Goal: Information Seeking & Learning: Learn about a topic

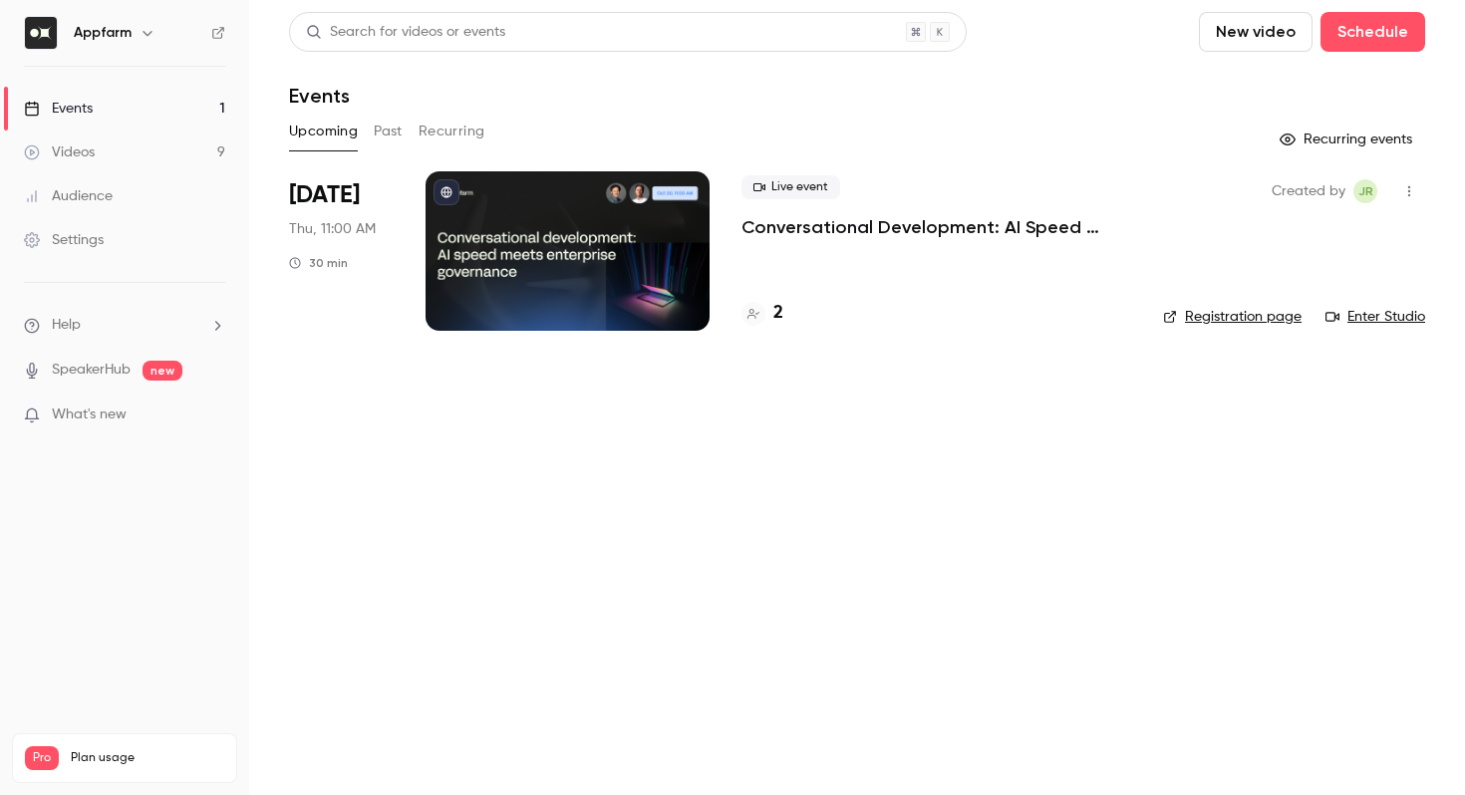
click at [765, 320] on div "2" at bounding box center [763, 313] width 42 height 27
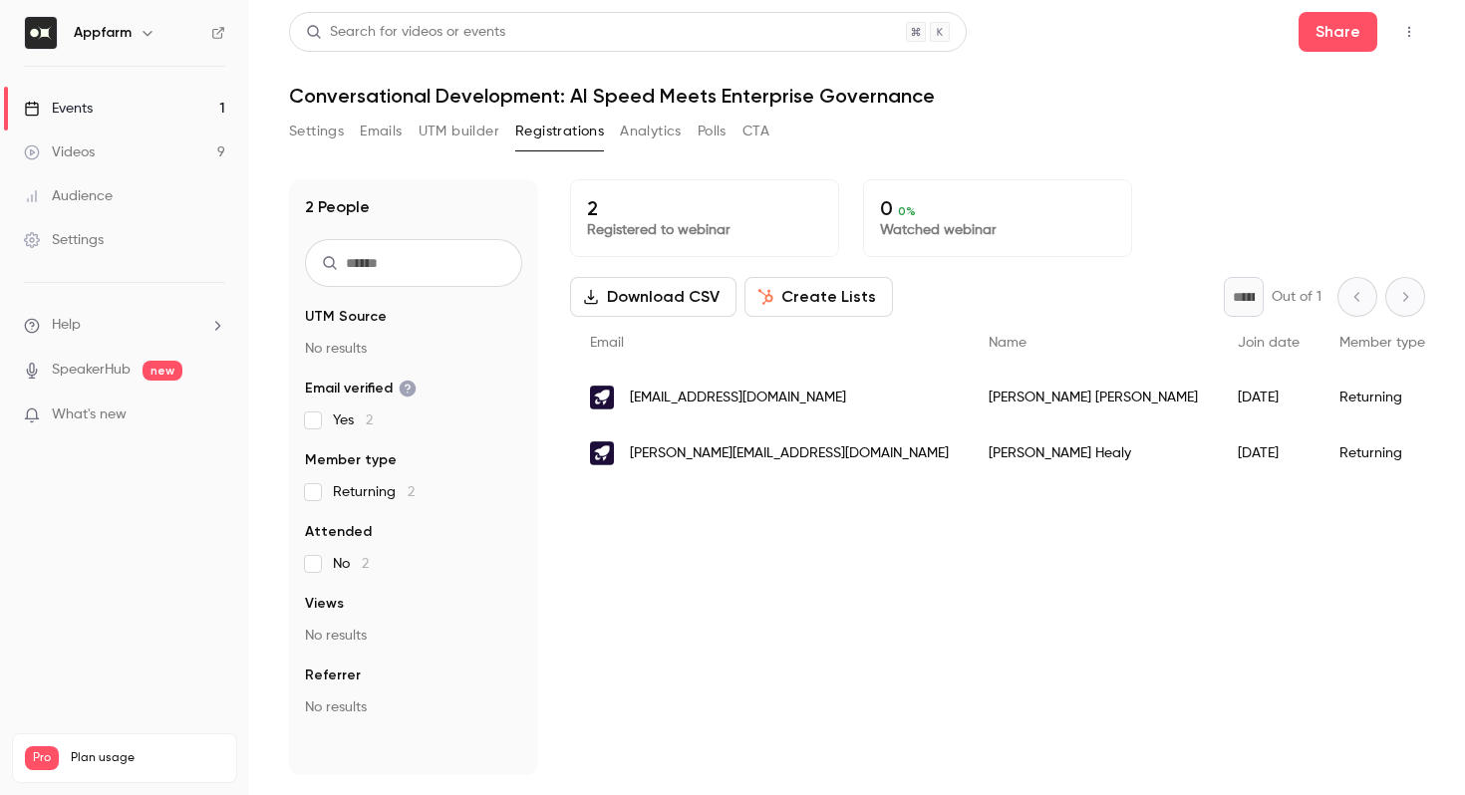
click at [90, 145] on div "Videos" at bounding box center [59, 153] width 71 height 20
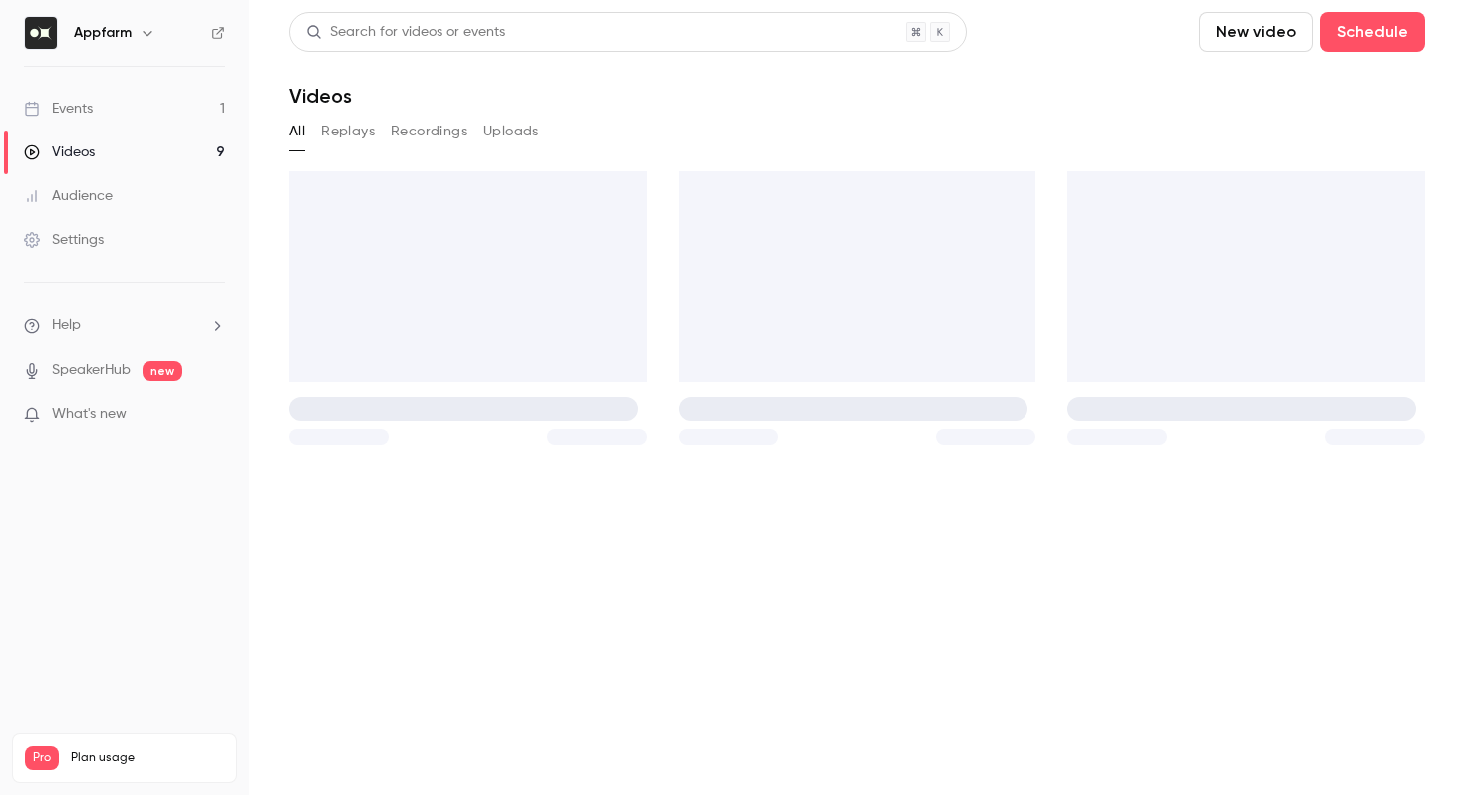
click at [89, 112] on div "Events" at bounding box center [58, 109] width 69 height 20
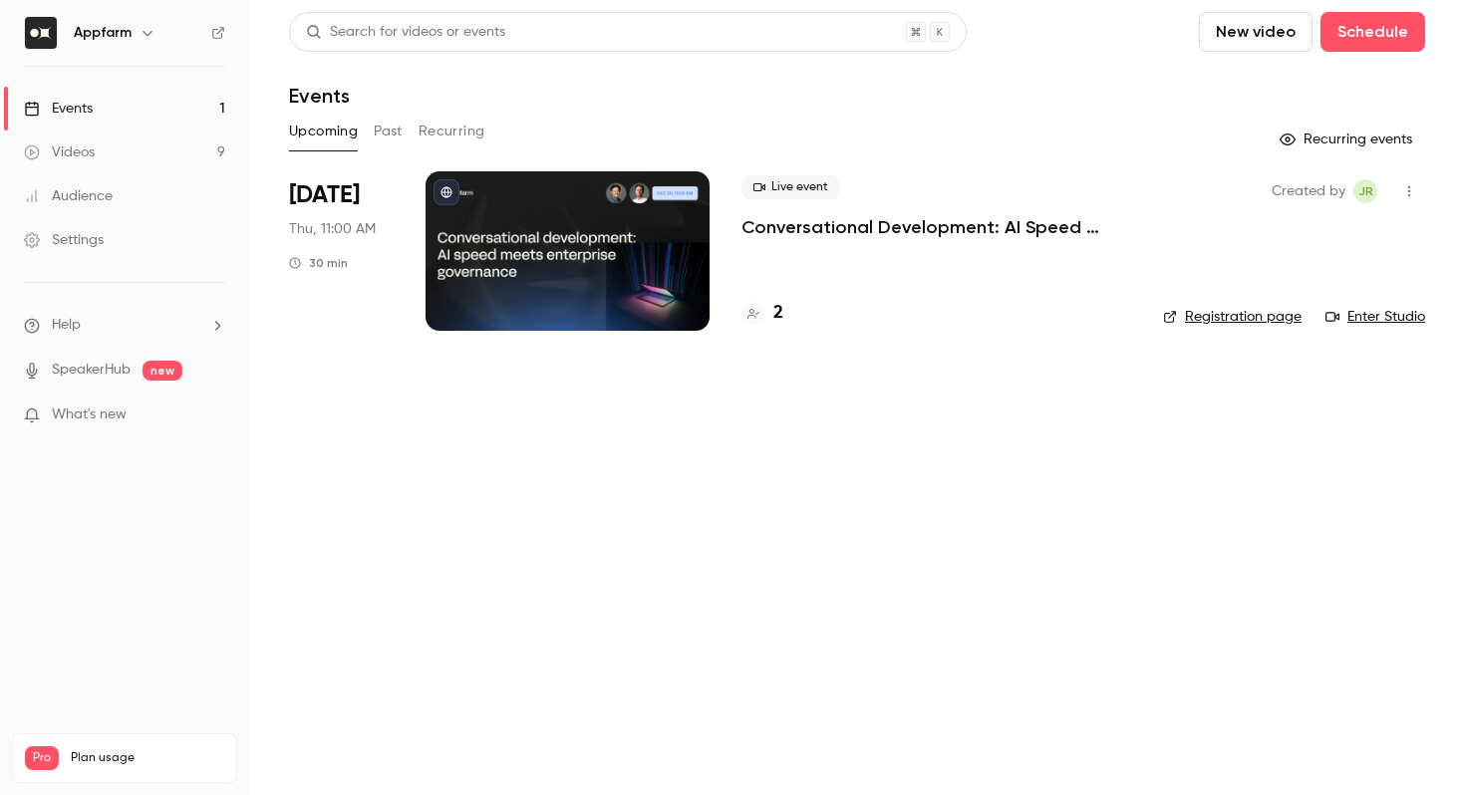
click at [308, 126] on button "Upcoming" at bounding box center [323, 132] width 69 height 32
click at [372, 131] on div "Upcoming Past Recurring" at bounding box center [857, 132] width 1136 height 32
click at [387, 129] on button "Past" at bounding box center [388, 132] width 29 height 32
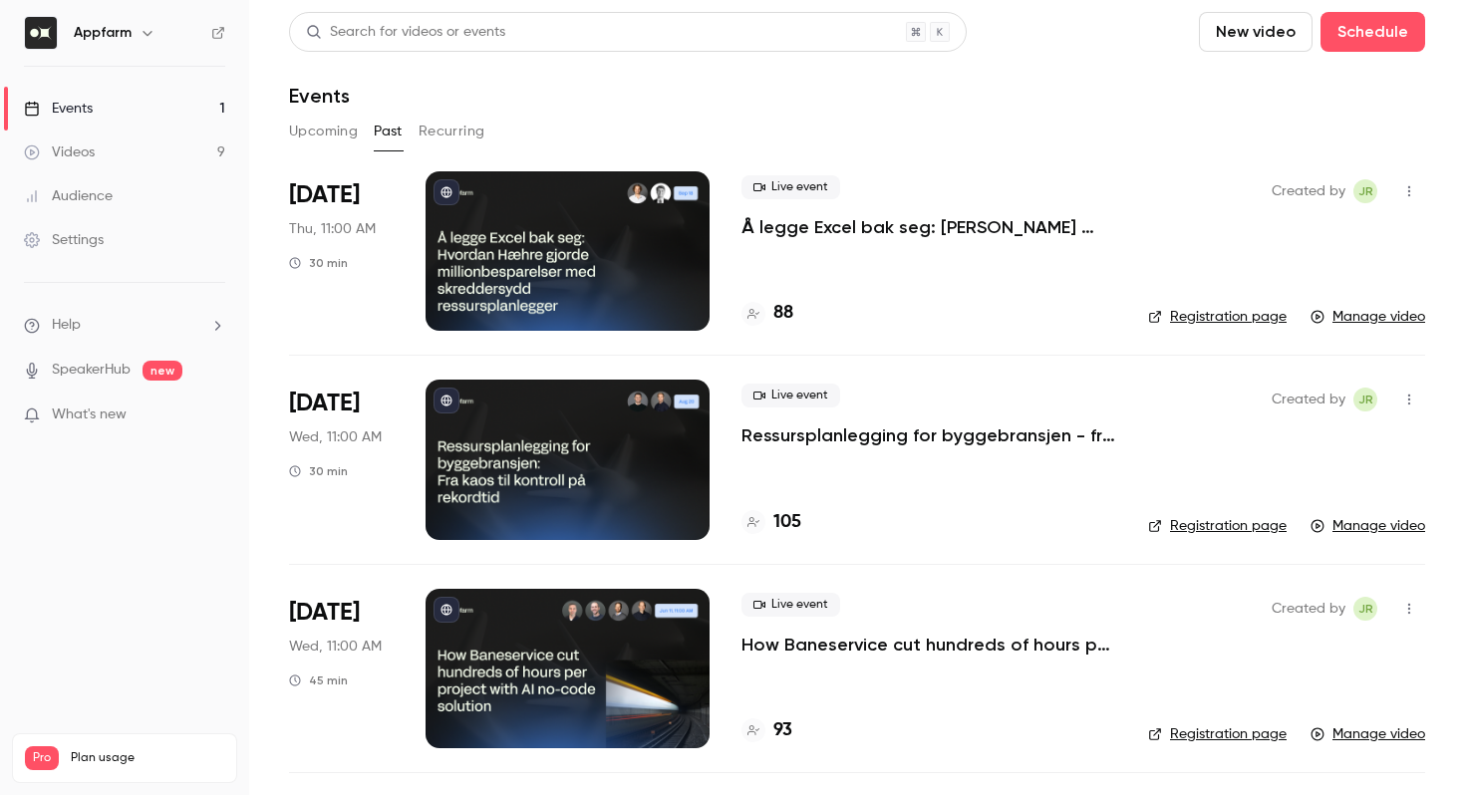
scroll to position [4, 0]
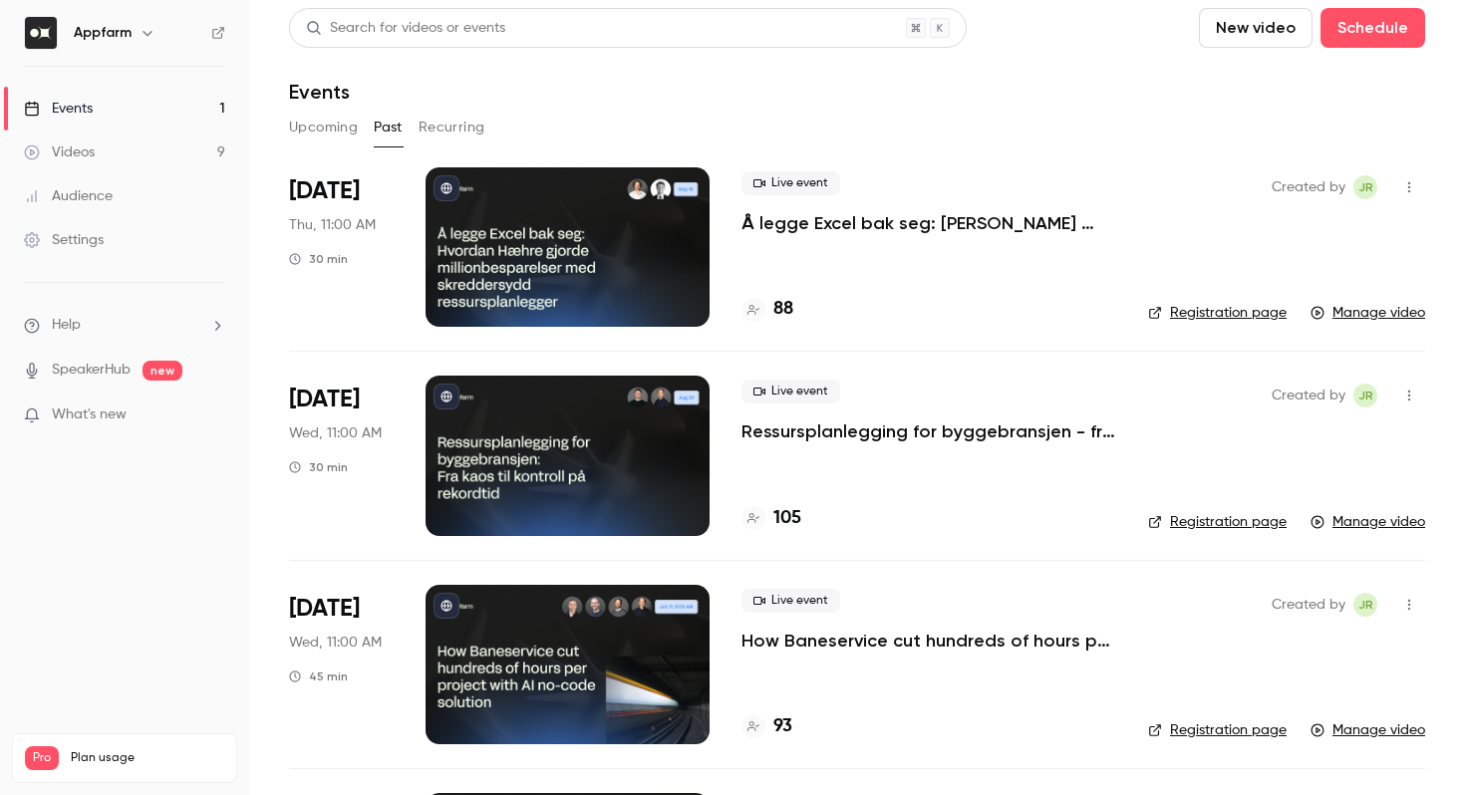
click at [1265, 321] on link "Registration page" at bounding box center [1217, 313] width 139 height 20
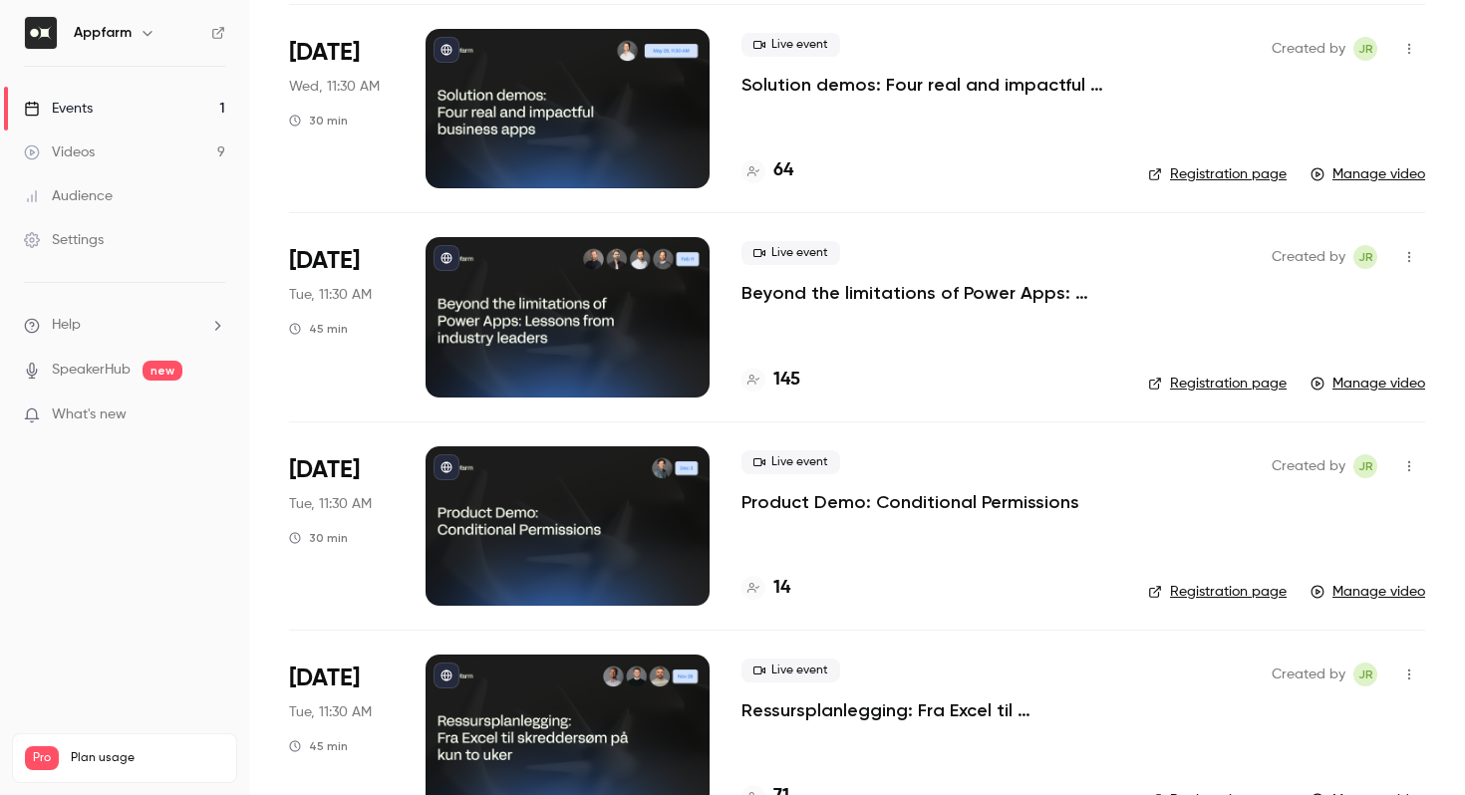
scroll to position [782, 0]
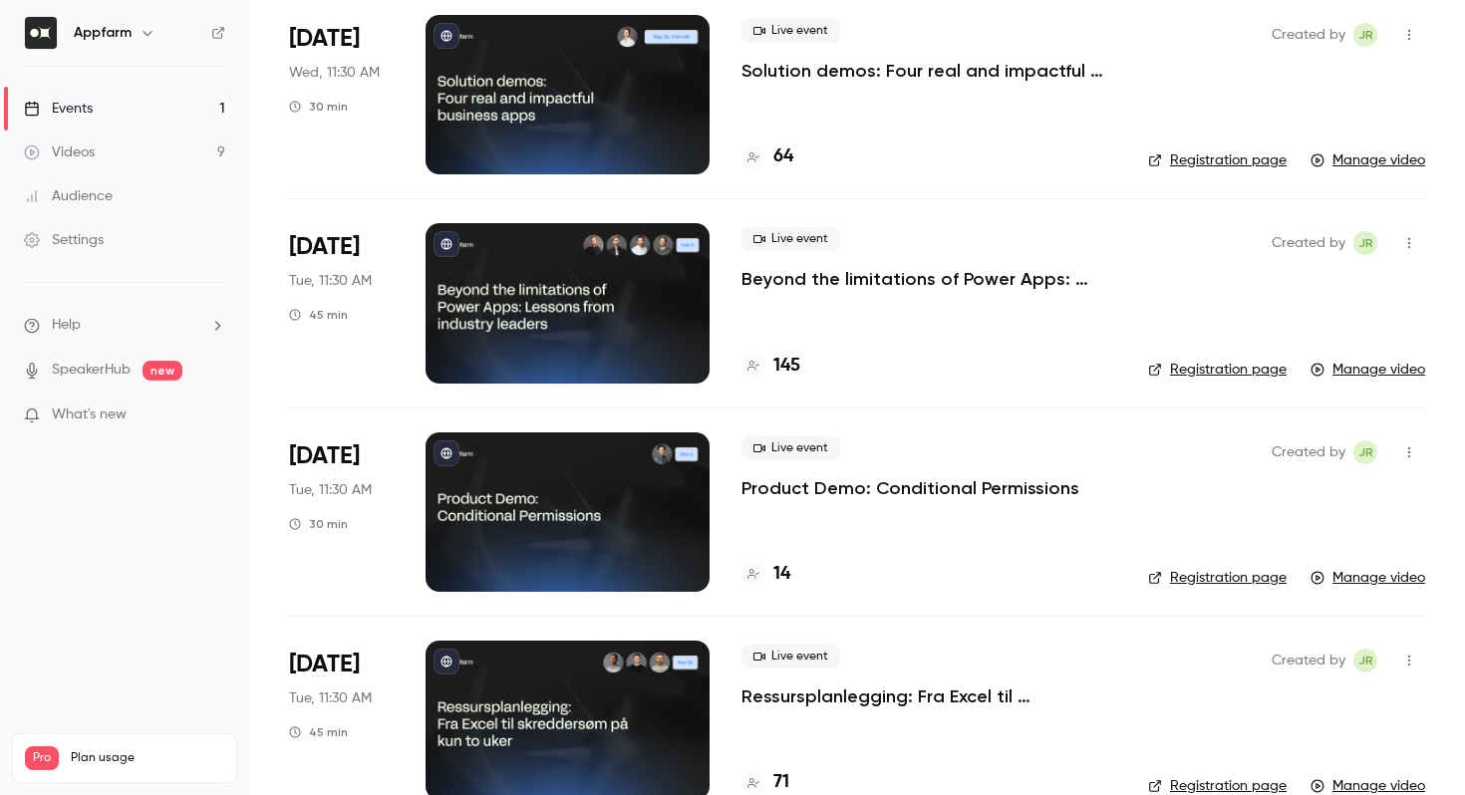
click at [1227, 369] on link "Registration page" at bounding box center [1217, 370] width 139 height 20
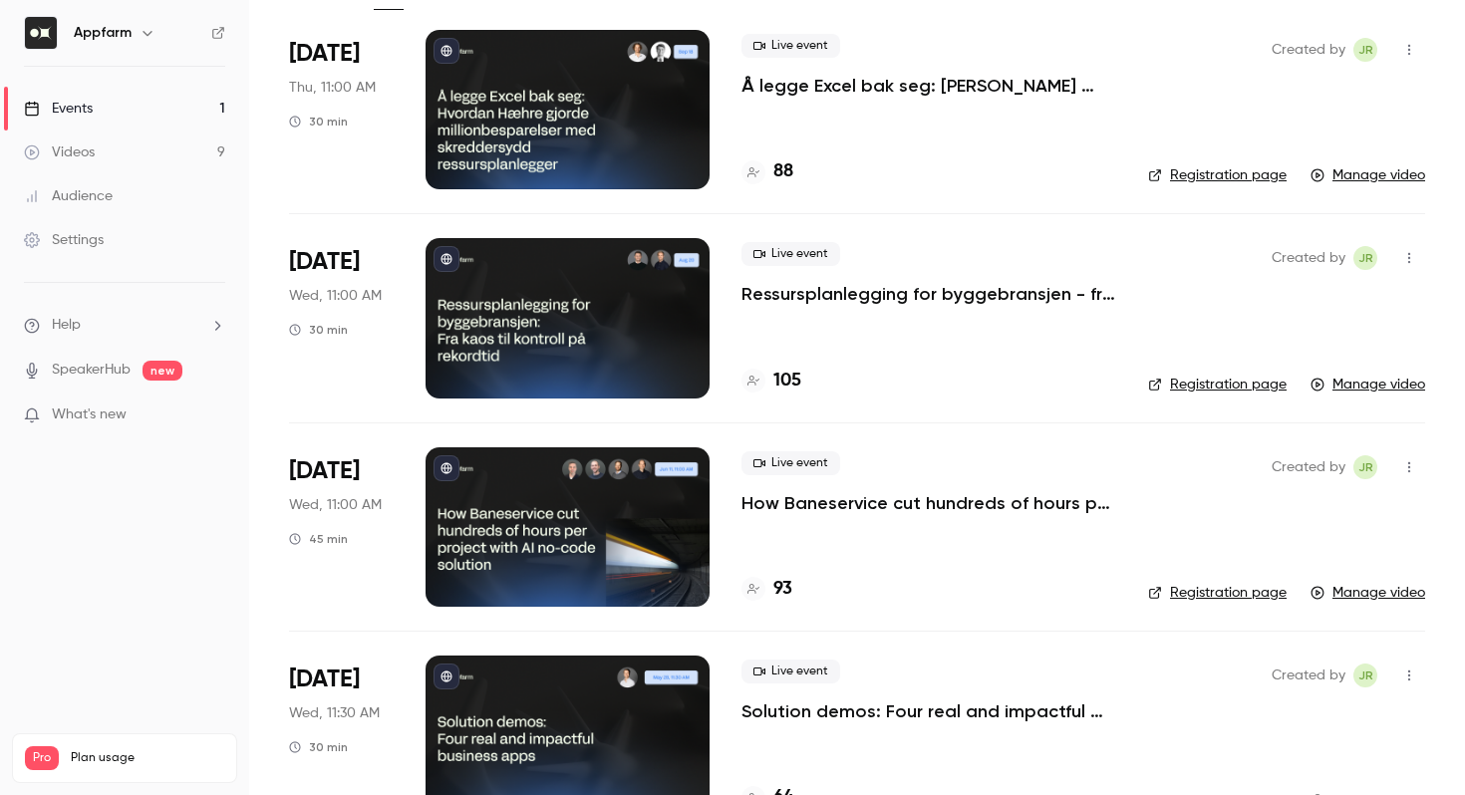
scroll to position [0, 0]
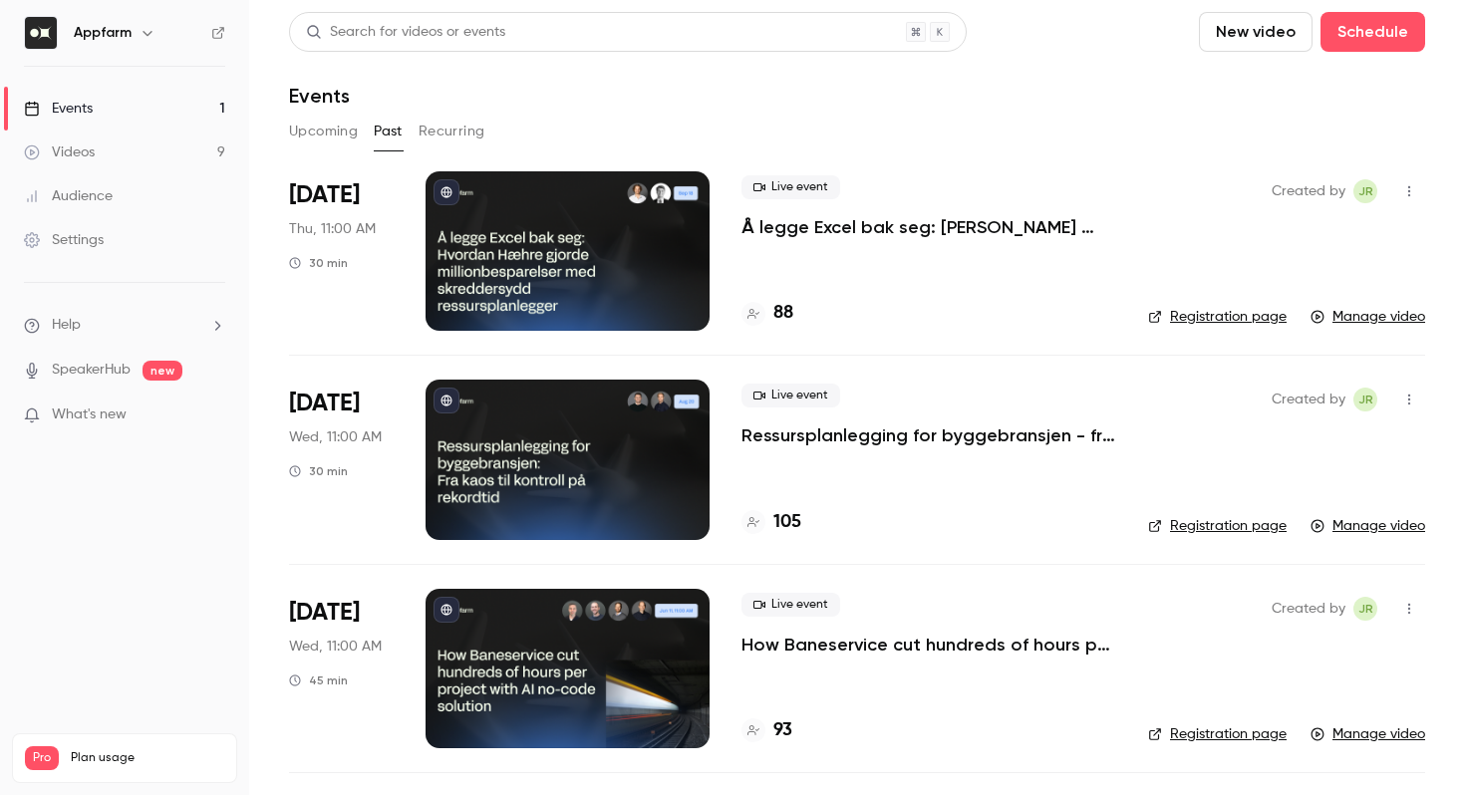
click at [289, 143] on button "Upcoming" at bounding box center [323, 132] width 69 height 32
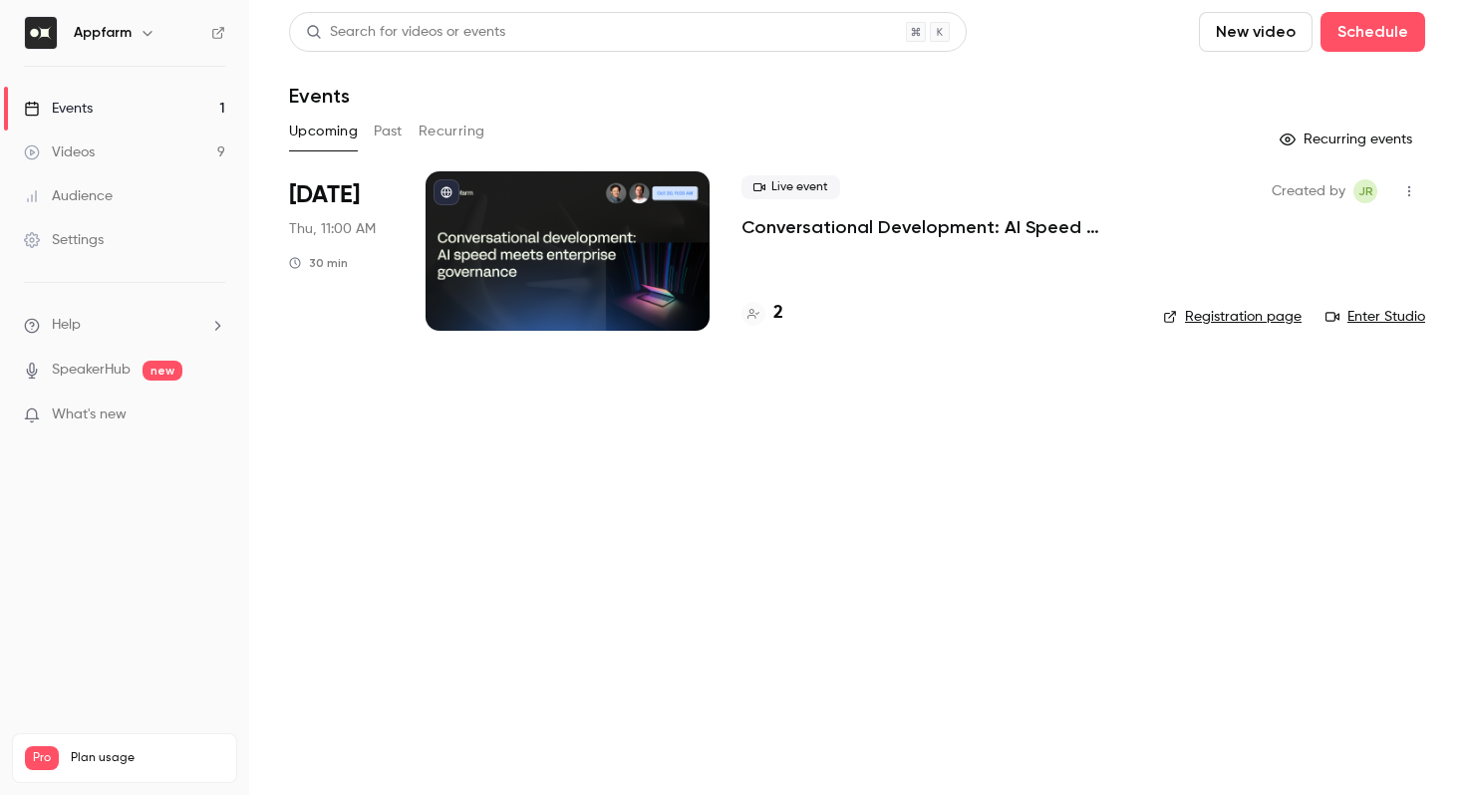
click at [1221, 312] on link "Registration page" at bounding box center [1232, 317] width 139 height 20
click at [1213, 325] on link "Registration page" at bounding box center [1232, 317] width 139 height 20
